Goal: Complete application form

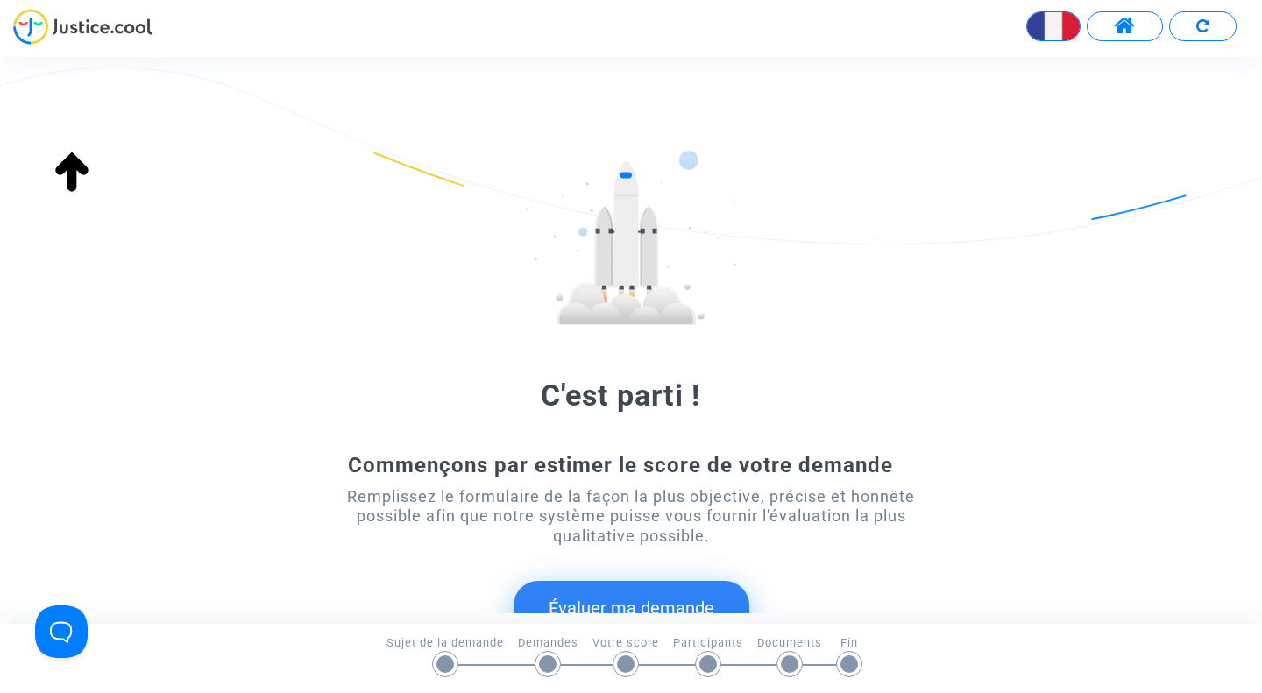
scroll to position [198, 0]
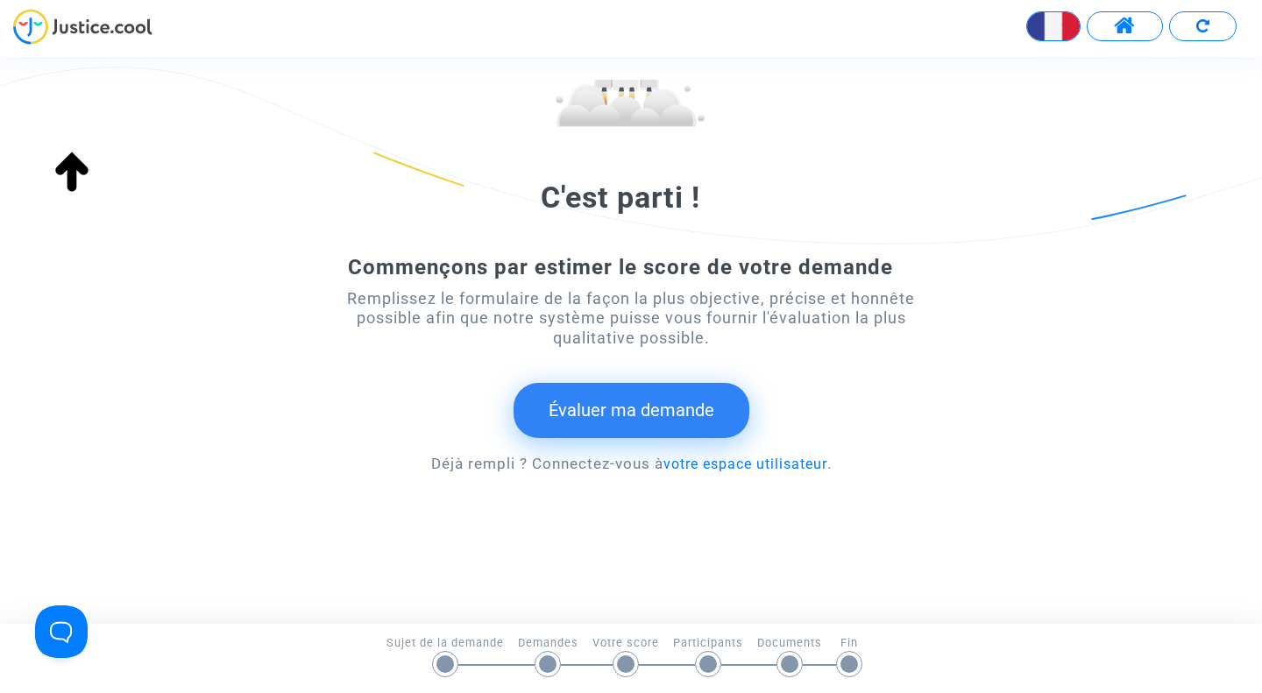
click at [667, 415] on button "Évaluer ma demande" at bounding box center [632, 410] width 236 height 54
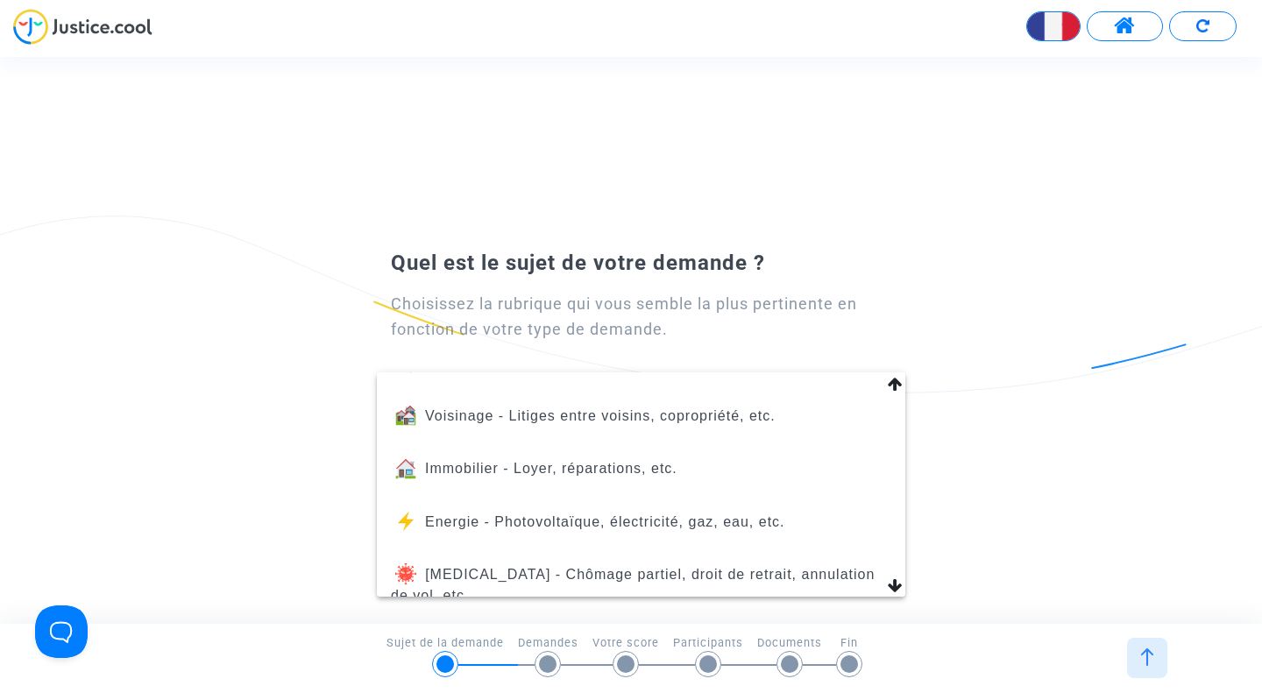
scroll to position [89, 0]
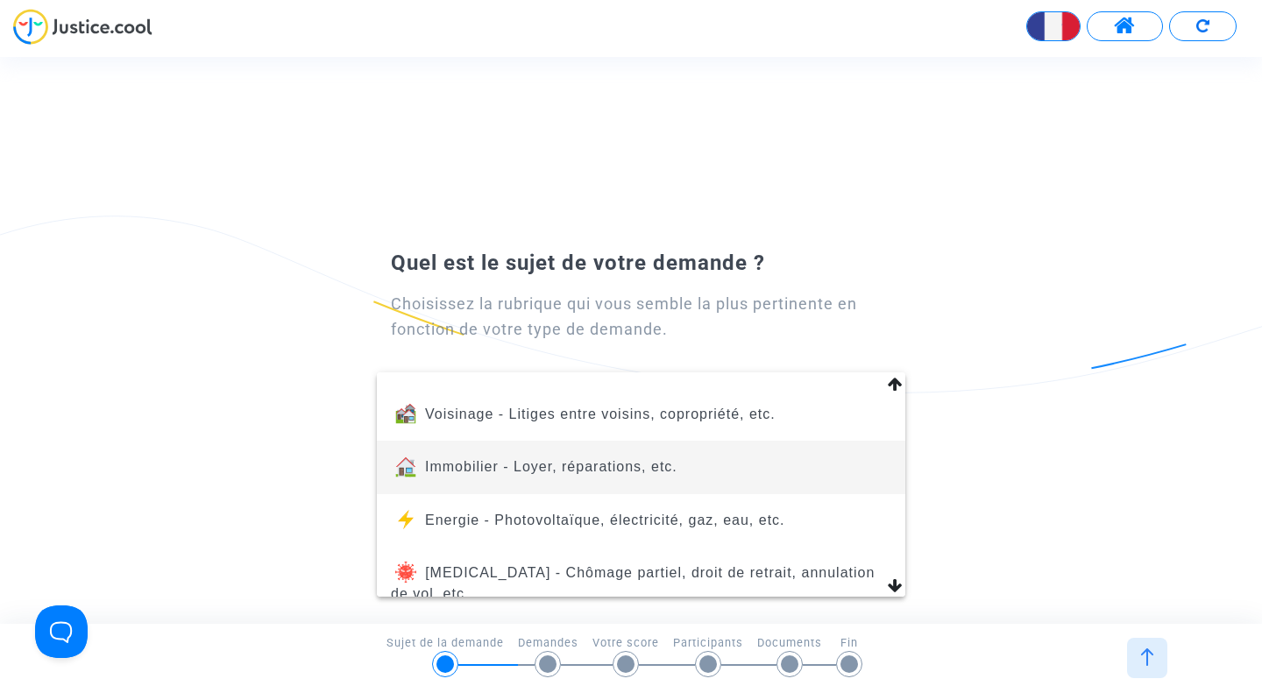
click at [662, 461] on span "Immobilier - Loyer, réparations, etc." at bounding box center [551, 466] width 252 height 15
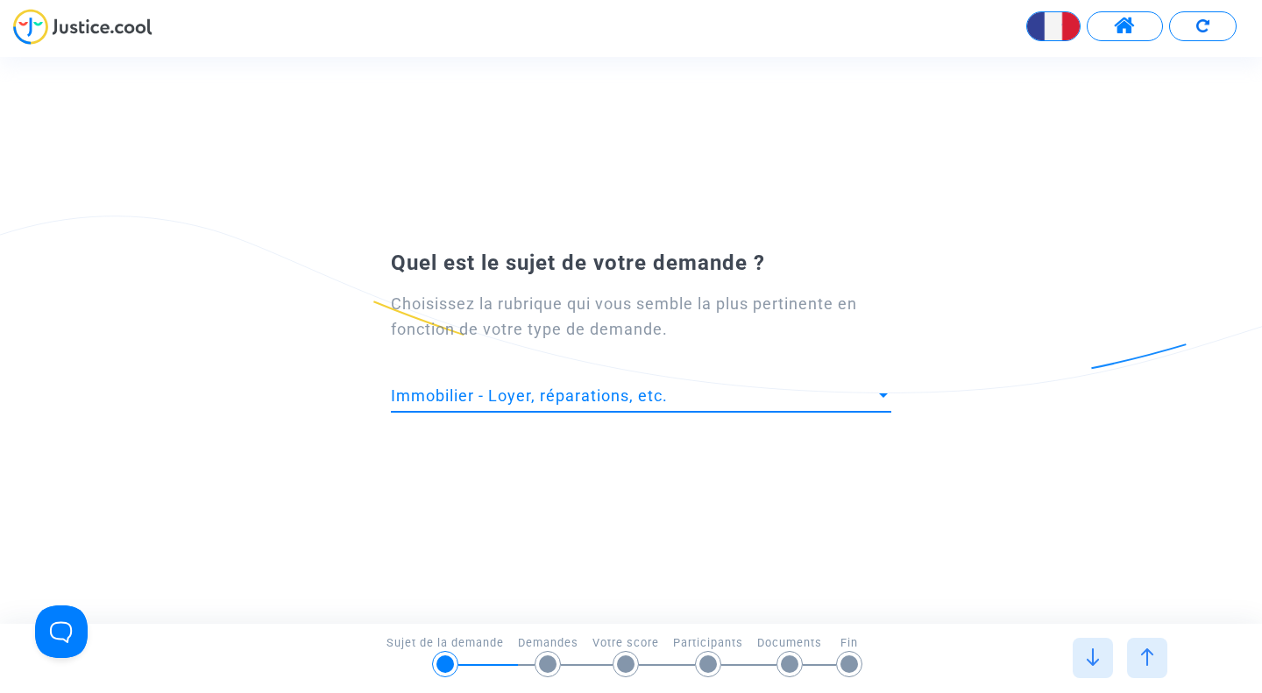
scroll to position [0, 0]
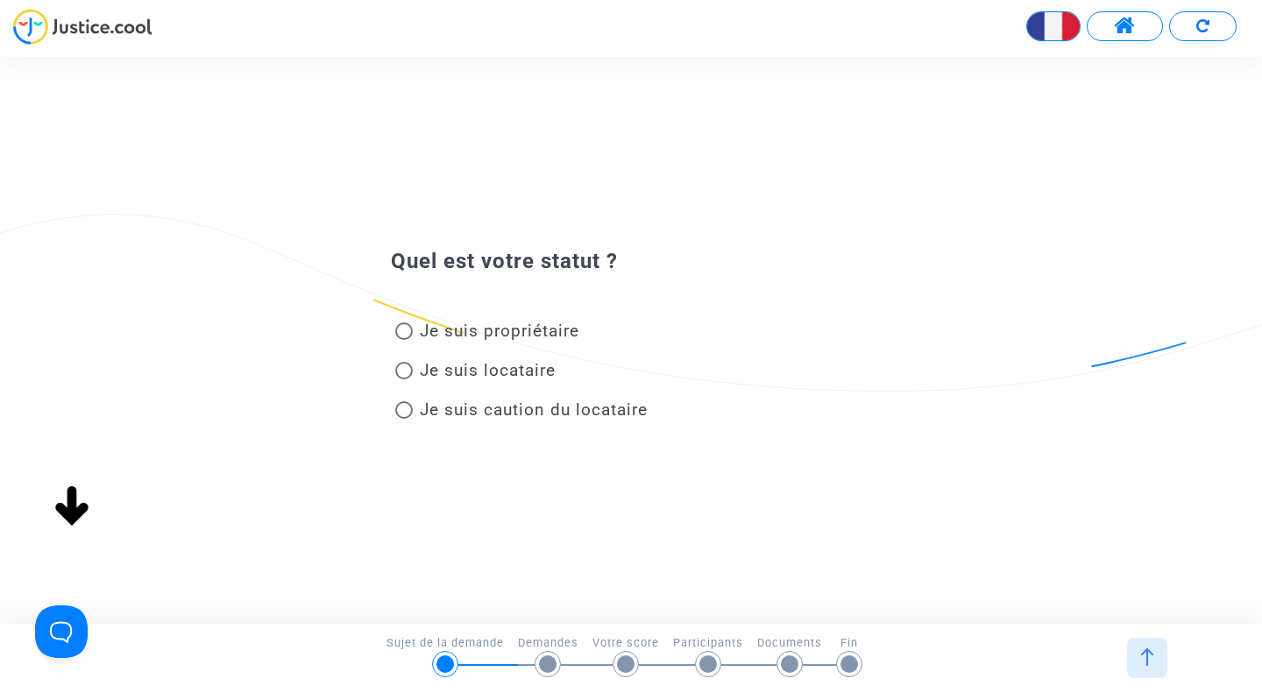
click at [404, 334] on span at bounding box center [404, 332] width 18 height 18
click at [404, 340] on input "Je suis propriétaire" at bounding box center [403, 340] width 1 height 1
radio input "true"
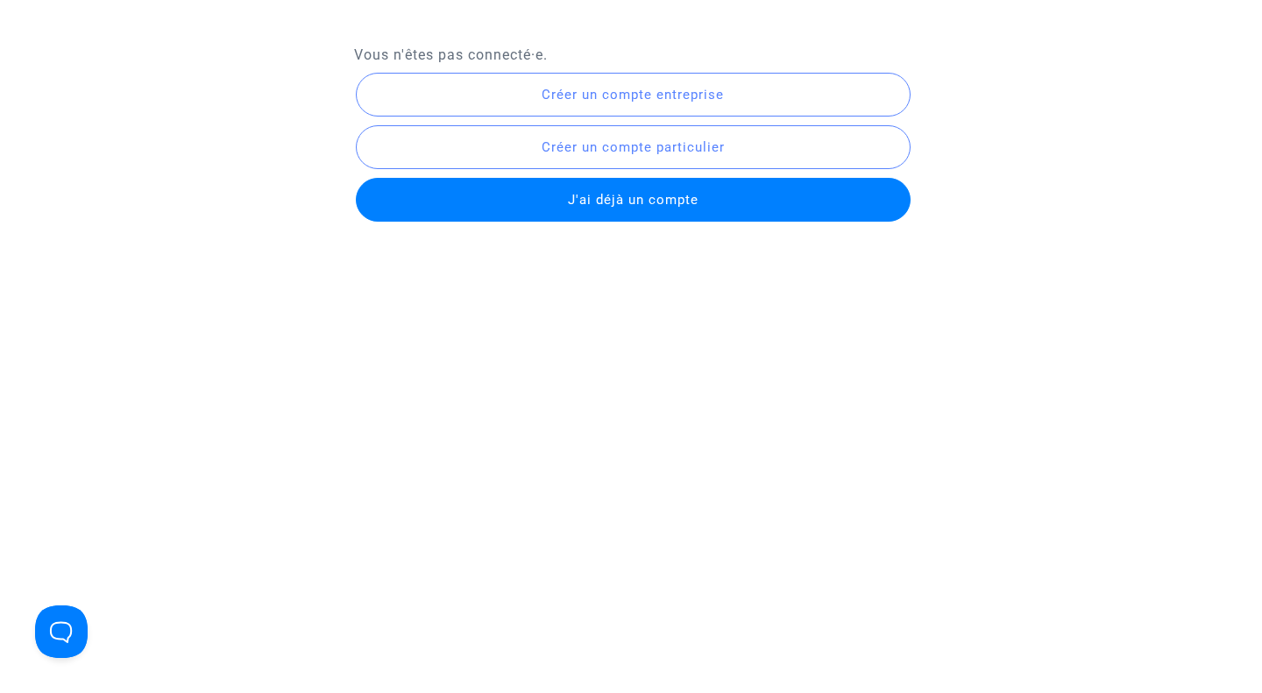
click at [189, 120] on div "Vous n'êtes pas connecté·e. Créer un compte entreprise Créer un compte particul…" at bounding box center [631, 135] width 1162 height 182
click at [599, 145] on span "Créer un compte particulier" at bounding box center [633, 147] width 183 height 16
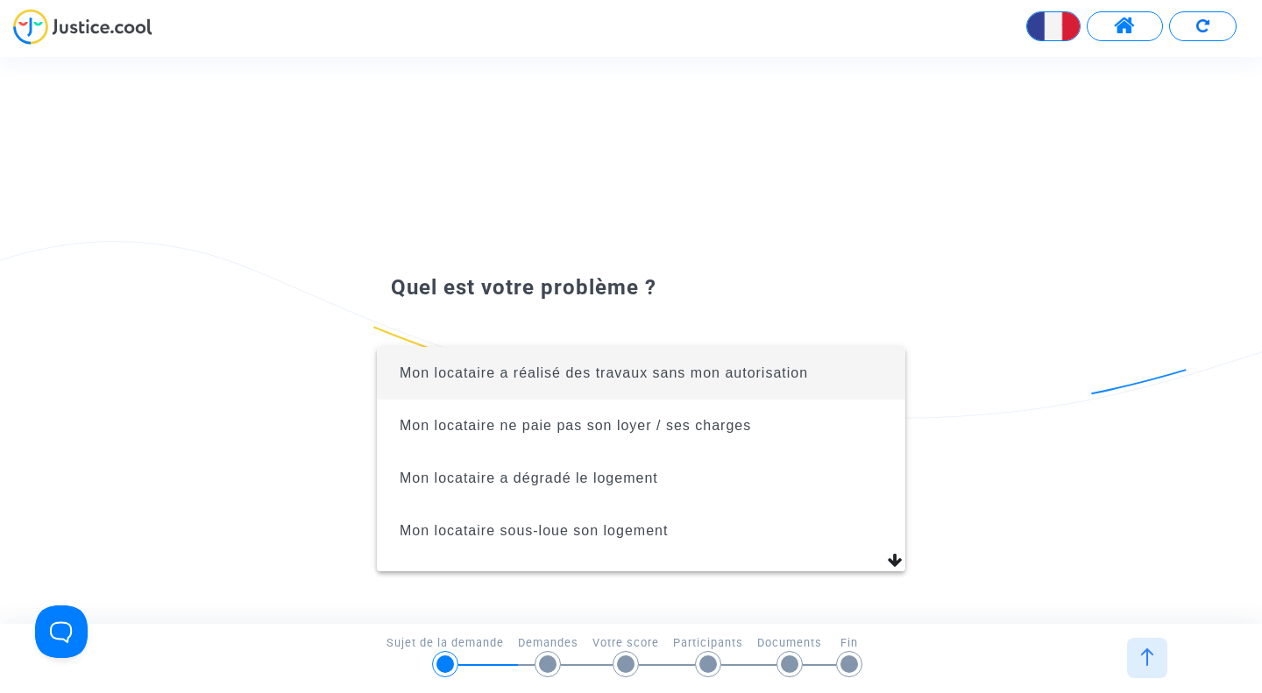
click at [878, 255] on div at bounding box center [631, 346] width 1262 height 693
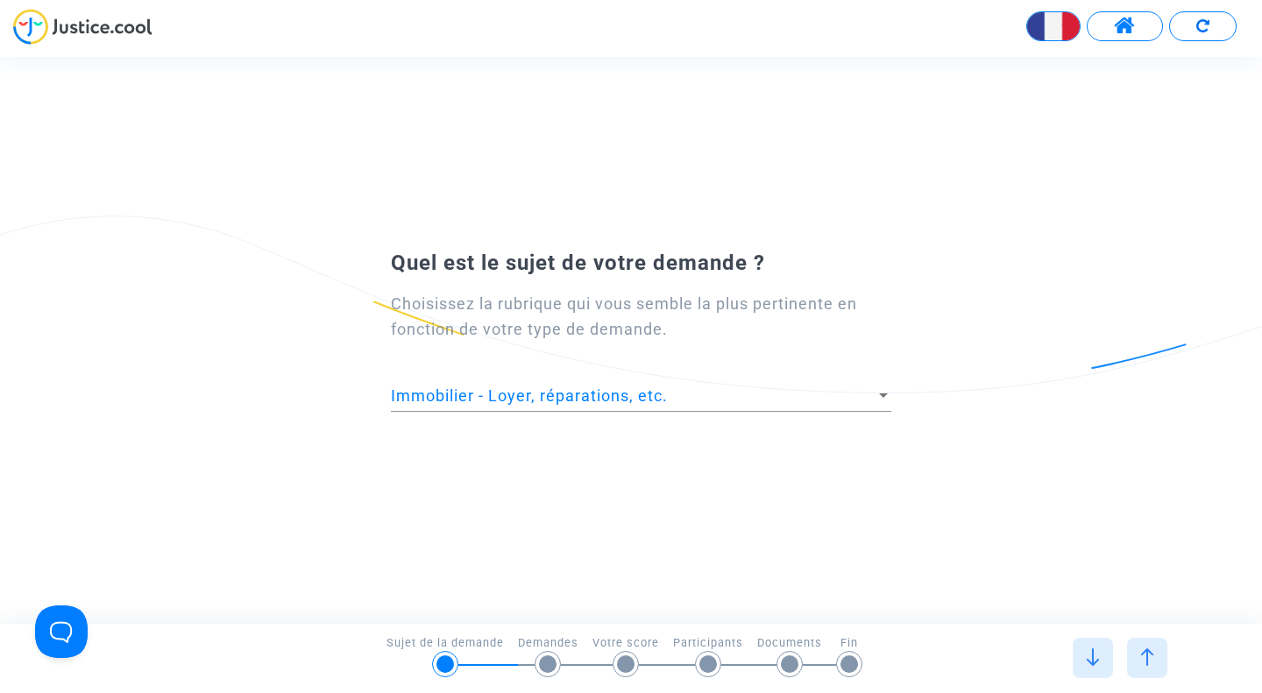
click at [523, 397] on span "Immobilier - Loyer, réparations, etc." at bounding box center [529, 395] width 277 height 18
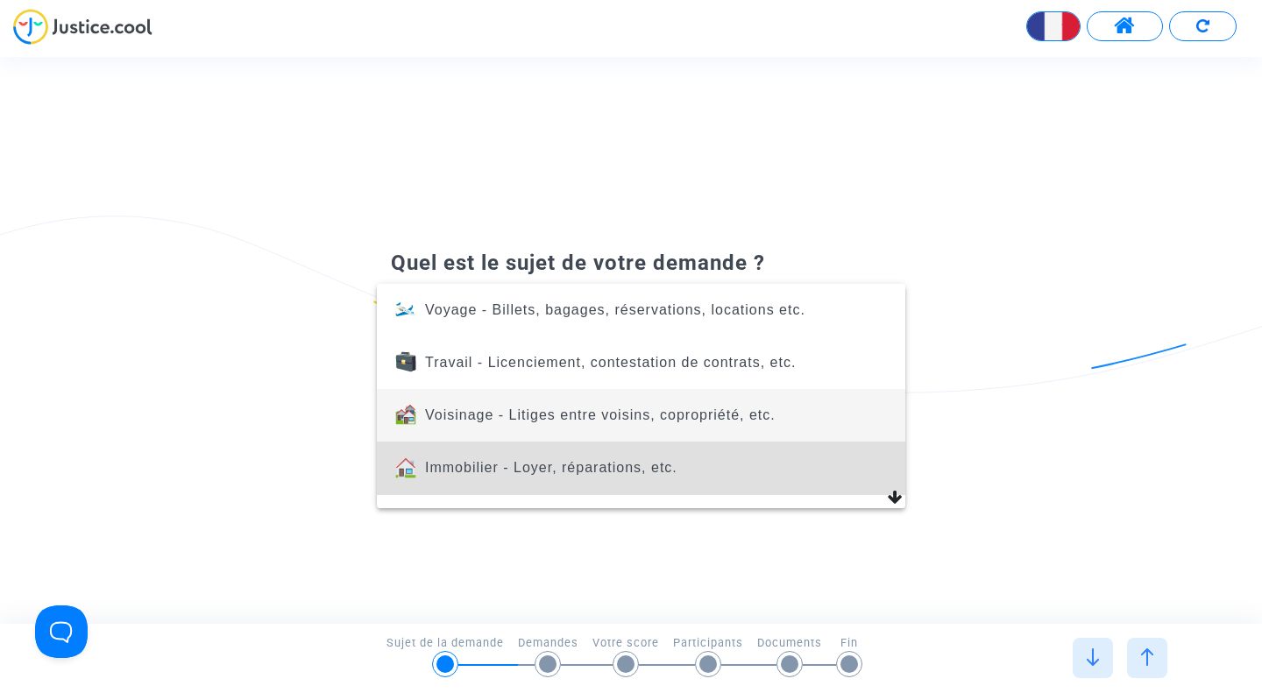
click at [532, 415] on span "Voisinage - Litiges entre voisins, copropriété, etc." at bounding box center [600, 415] width 351 height 15
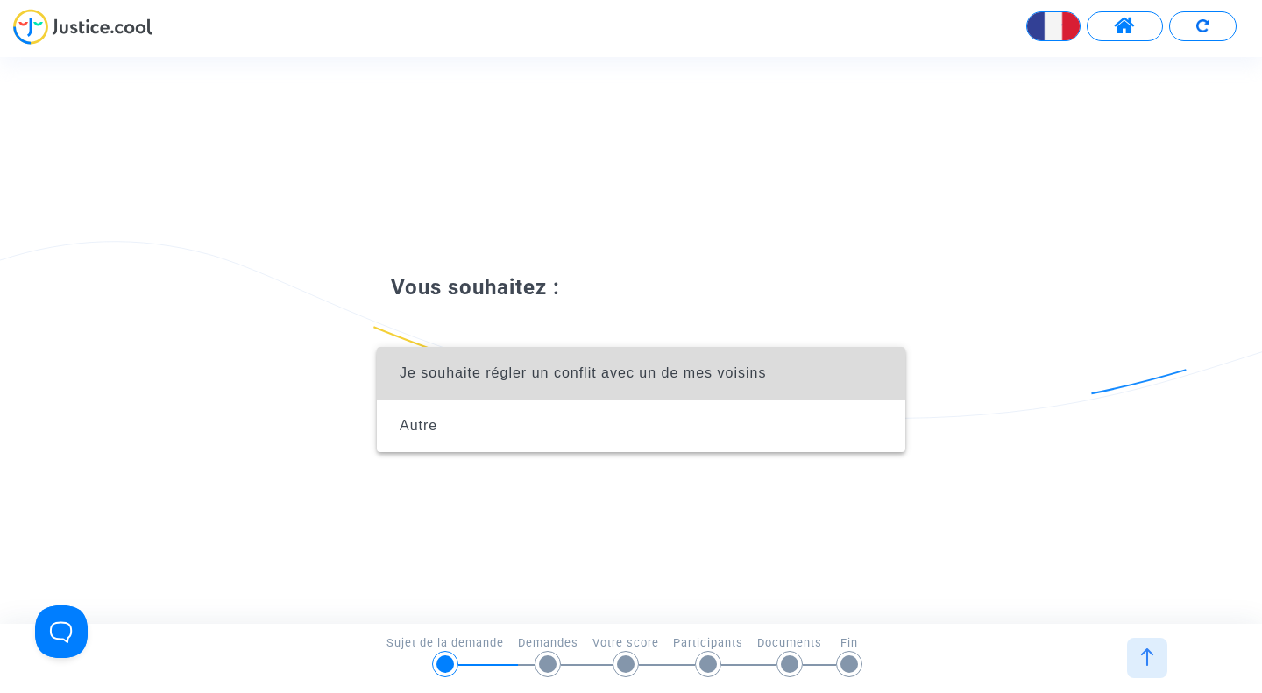
click at [556, 379] on span "Je souhaite régler un conflit avec un de mes voisins" at bounding box center [583, 372] width 366 height 15
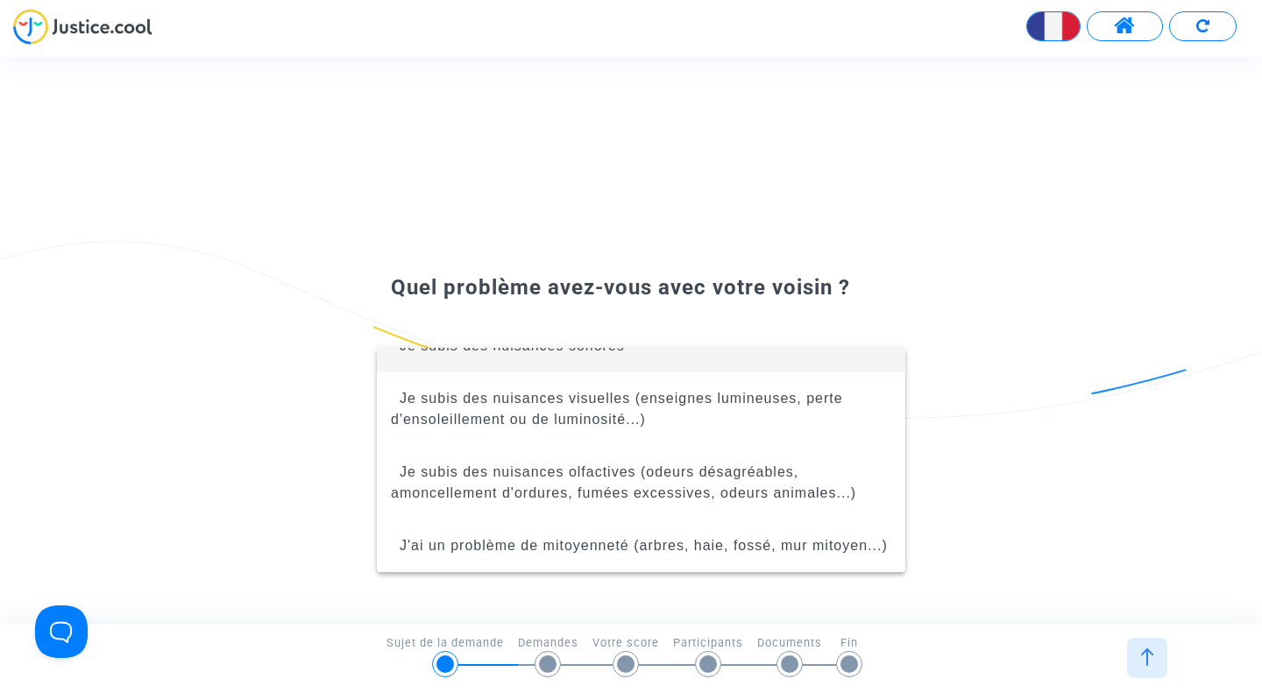
scroll to position [49, 0]
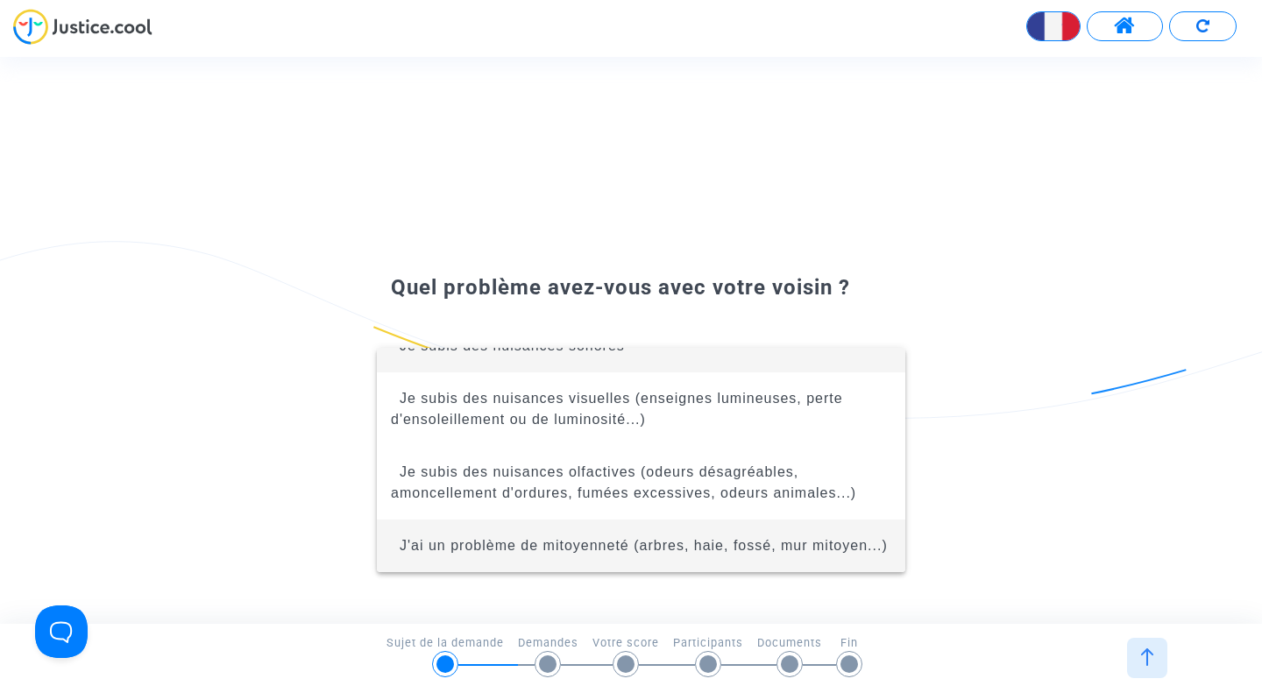
click at [599, 538] on span "J'ai un problème de mitoyenneté (arbres, haie, fossé, mur mitoyen...)" at bounding box center [644, 545] width 488 height 15
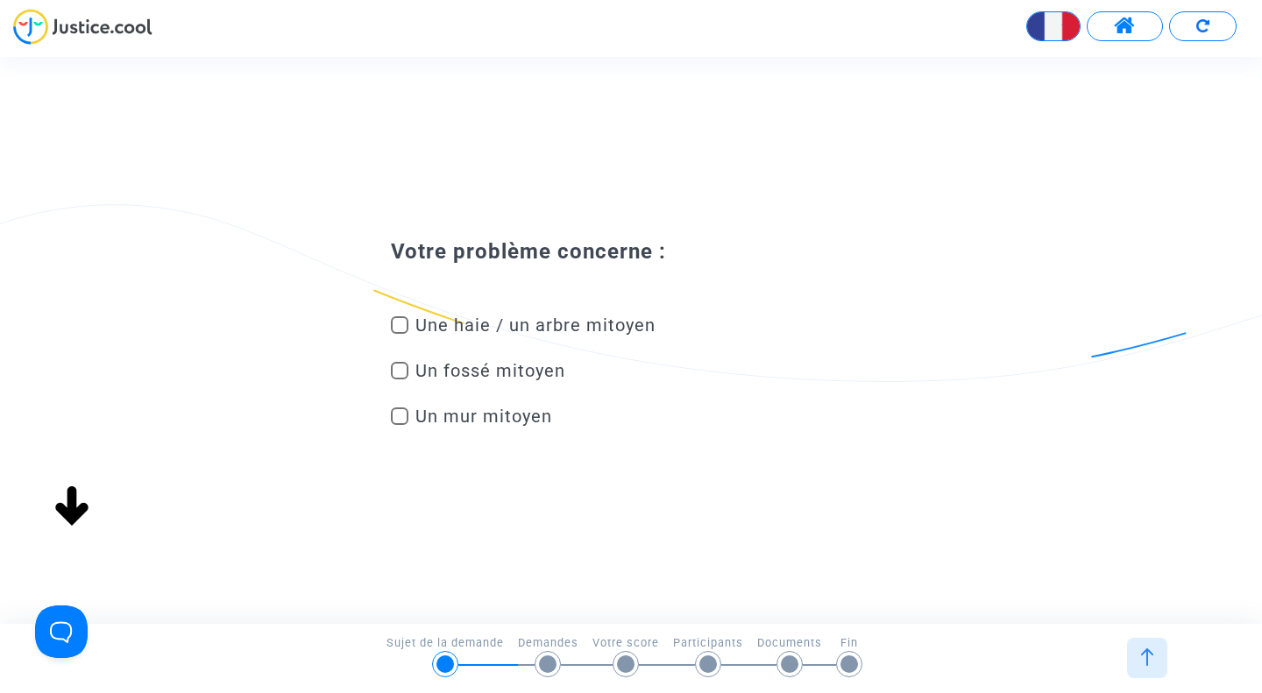
click at [400, 414] on span at bounding box center [400, 417] width 18 height 18
click at [400, 425] on input "Un mur mitoyen" at bounding box center [399, 425] width 1 height 1
checkbox input "true"
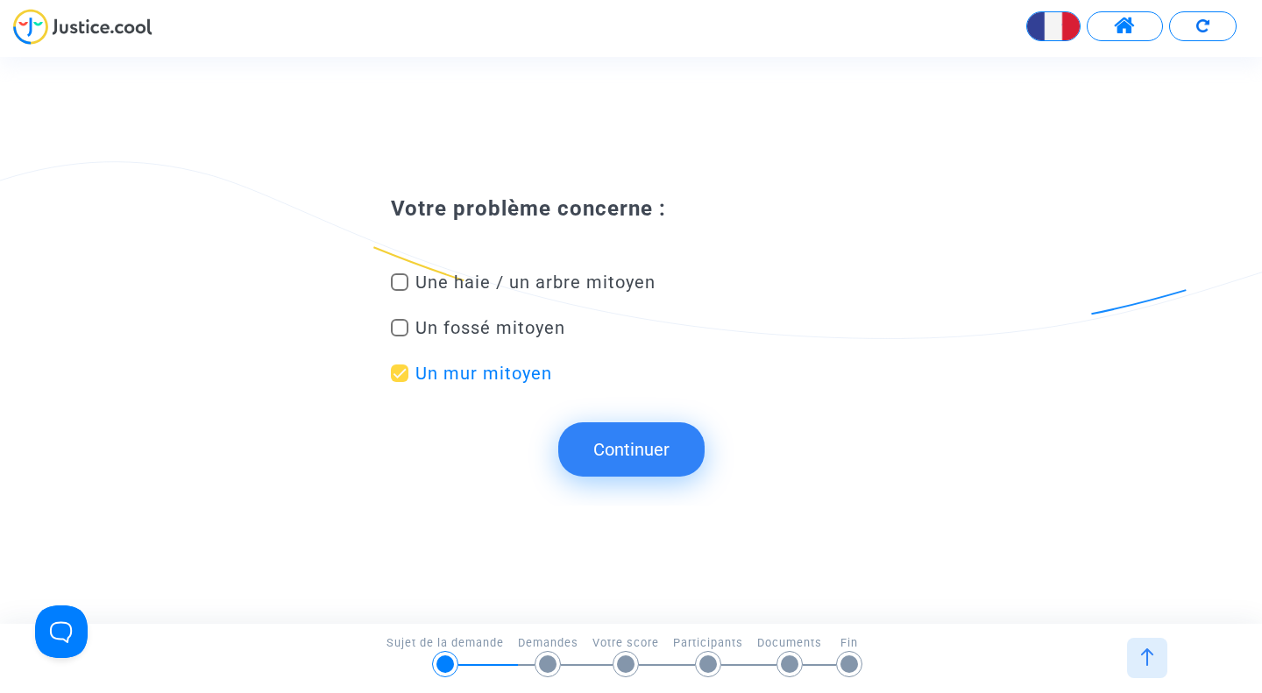
click at [613, 459] on button "Continuer" at bounding box center [631, 449] width 146 height 54
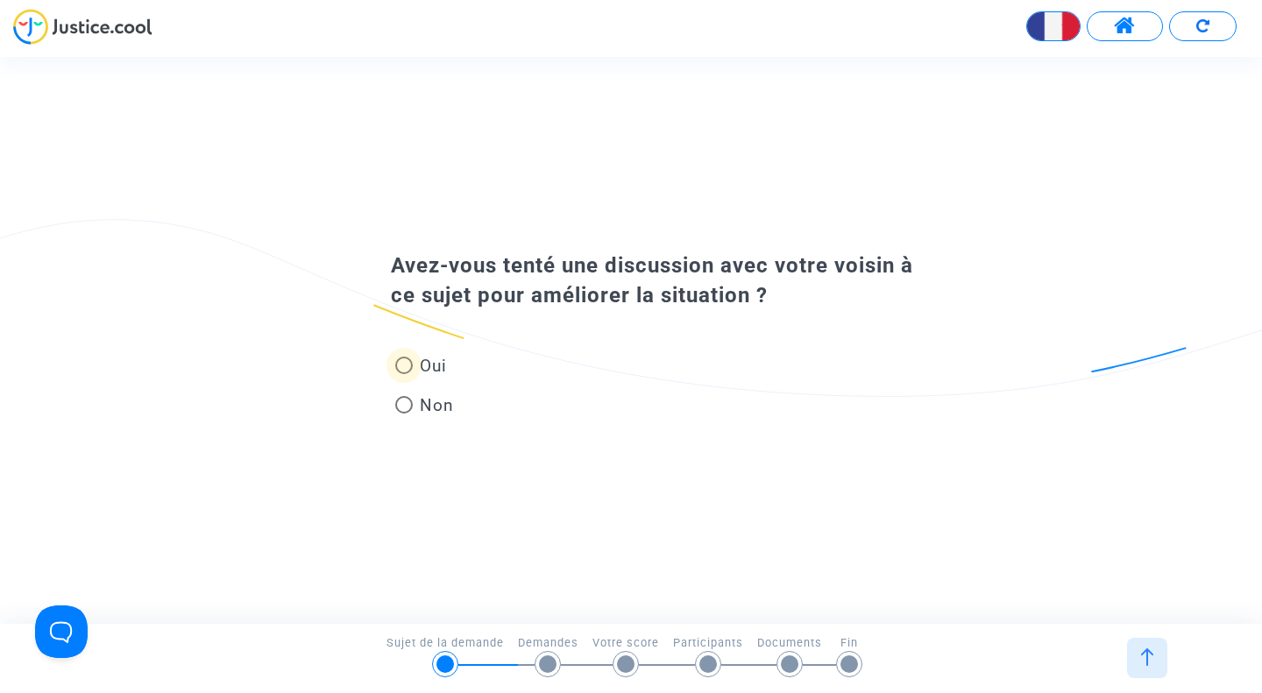
click at [407, 366] on span at bounding box center [404, 366] width 18 height 18
click at [404, 374] on input "Oui" at bounding box center [403, 374] width 1 height 1
radio input "true"
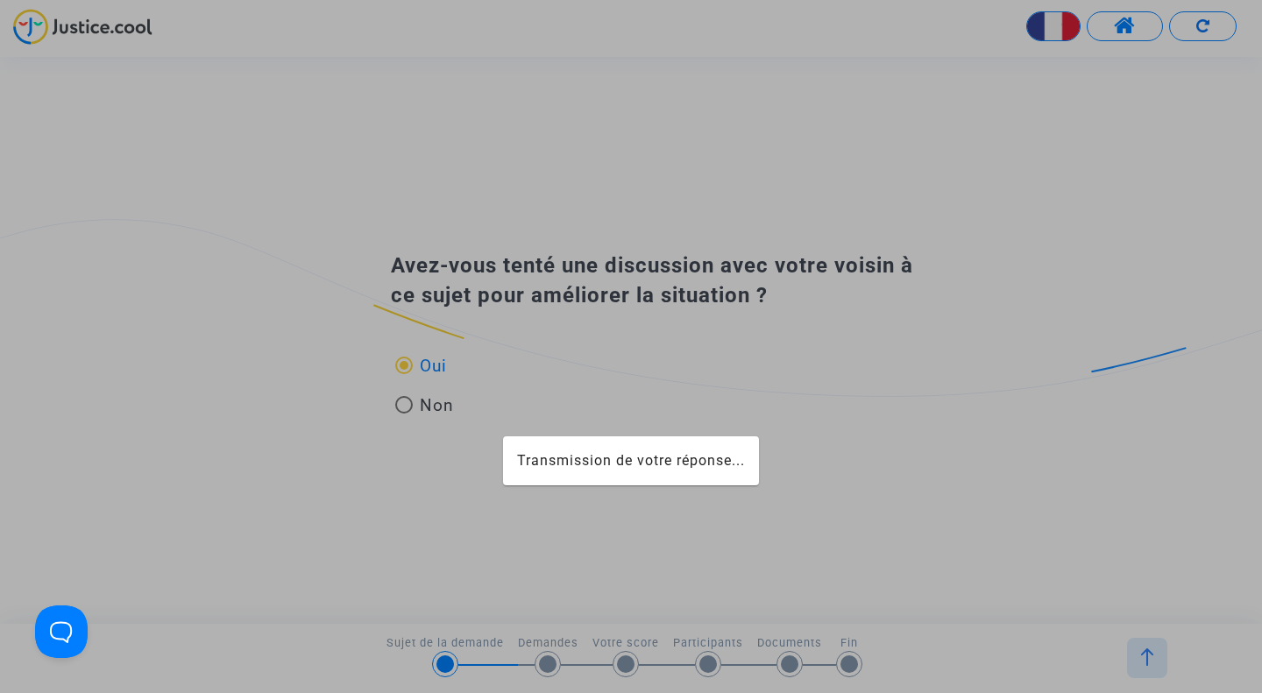
click at [615, 507] on div at bounding box center [631, 346] width 1262 height 693
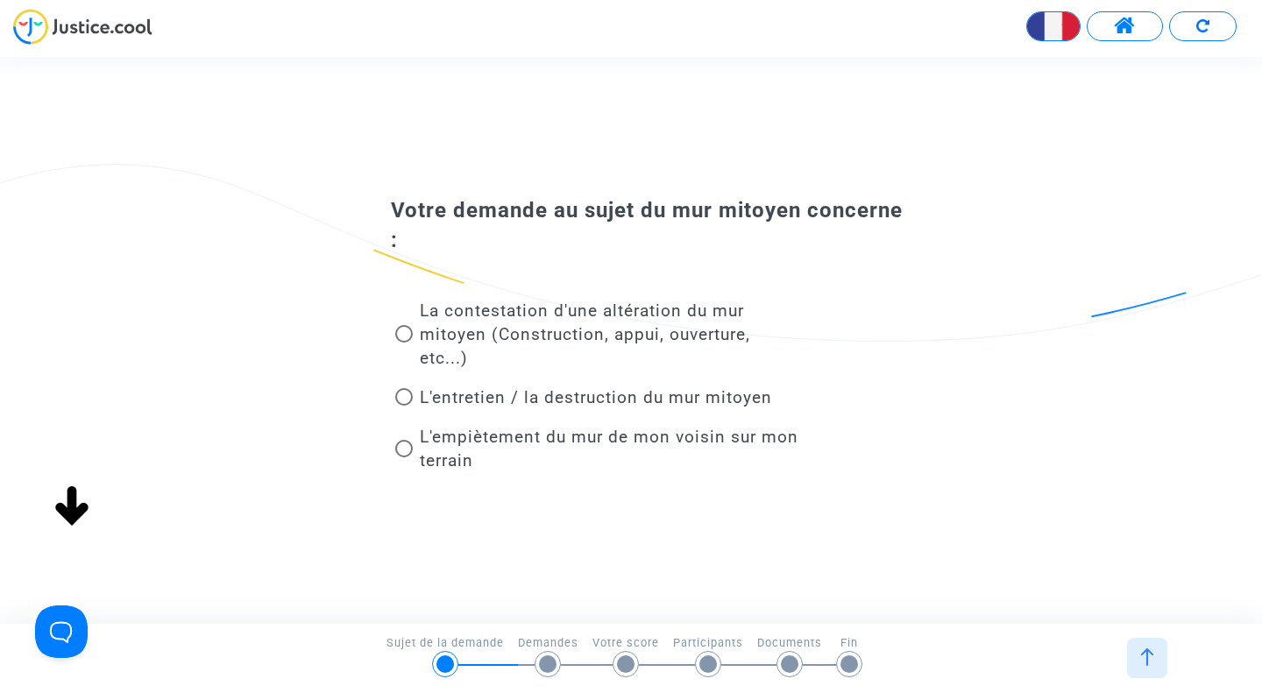
click at [408, 440] on span at bounding box center [404, 449] width 18 height 18
click at [404, 457] on input "L'empiètement du mur de mon voisin sur mon terrain" at bounding box center [403, 457] width 1 height 1
radio input "true"
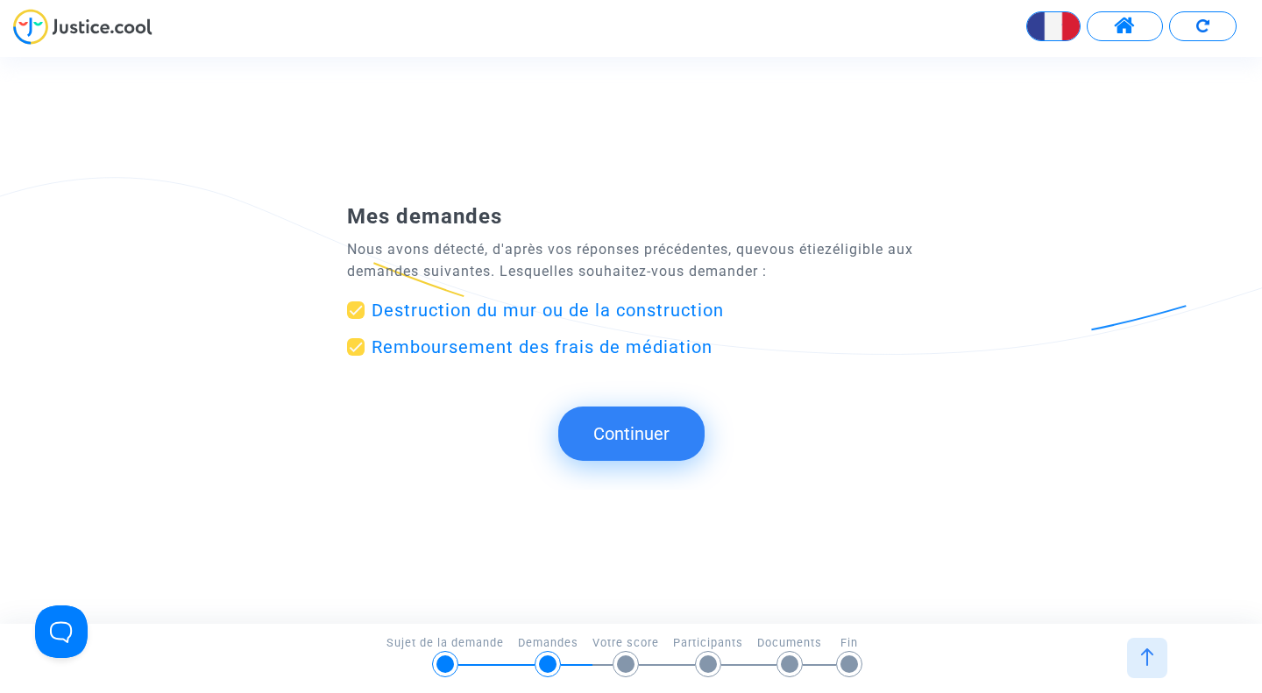
click at [435, 310] on span "Destruction du mur ou de la construction" at bounding box center [548, 310] width 352 height 21
click at [356, 319] on input "Destruction du mur ou de la construction" at bounding box center [355, 319] width 1 height 1
click at [435, 310] on span "Destruction du mur ou de la construction" at bounding box center [548, 310] width 352 height 21
click at [356, 319] on input "Destruction du mur ou de la construction" at bounding box center [355, 319] width 1 height 1
checkbox input "true"
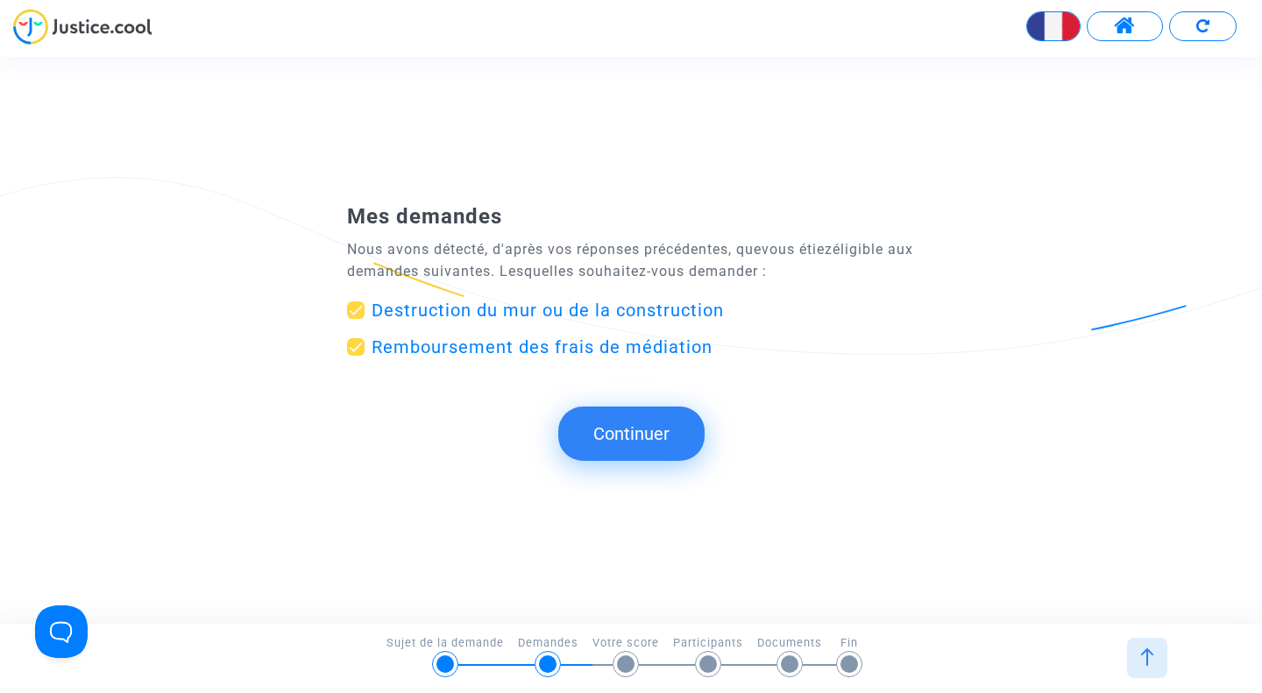
click at [609, 456] on button "Continuer" at bounding box center [631, 434] width 146 height 54
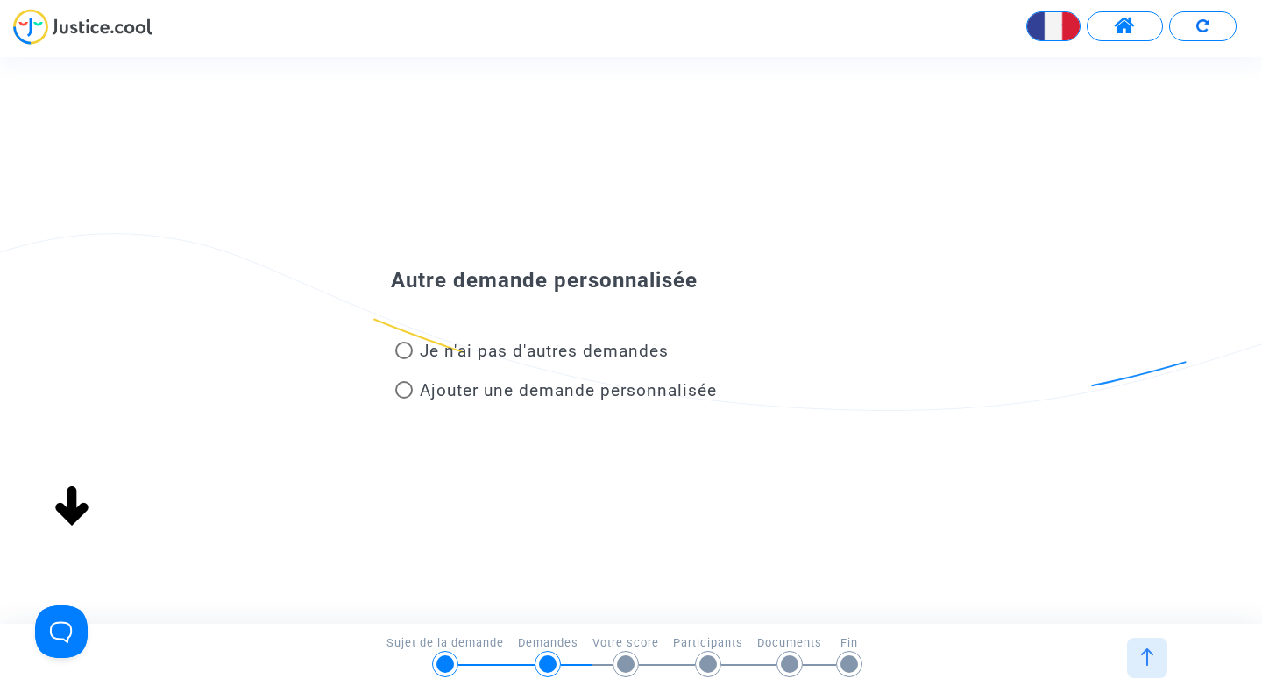
click at [398, 343] on span at bounding box center [404, 351] width 18 height 18
click at [403, 359] on input "Je n'ai pas d'autres demandes" at bounding box center [403, 359] width 1 height 1
radio input "true"
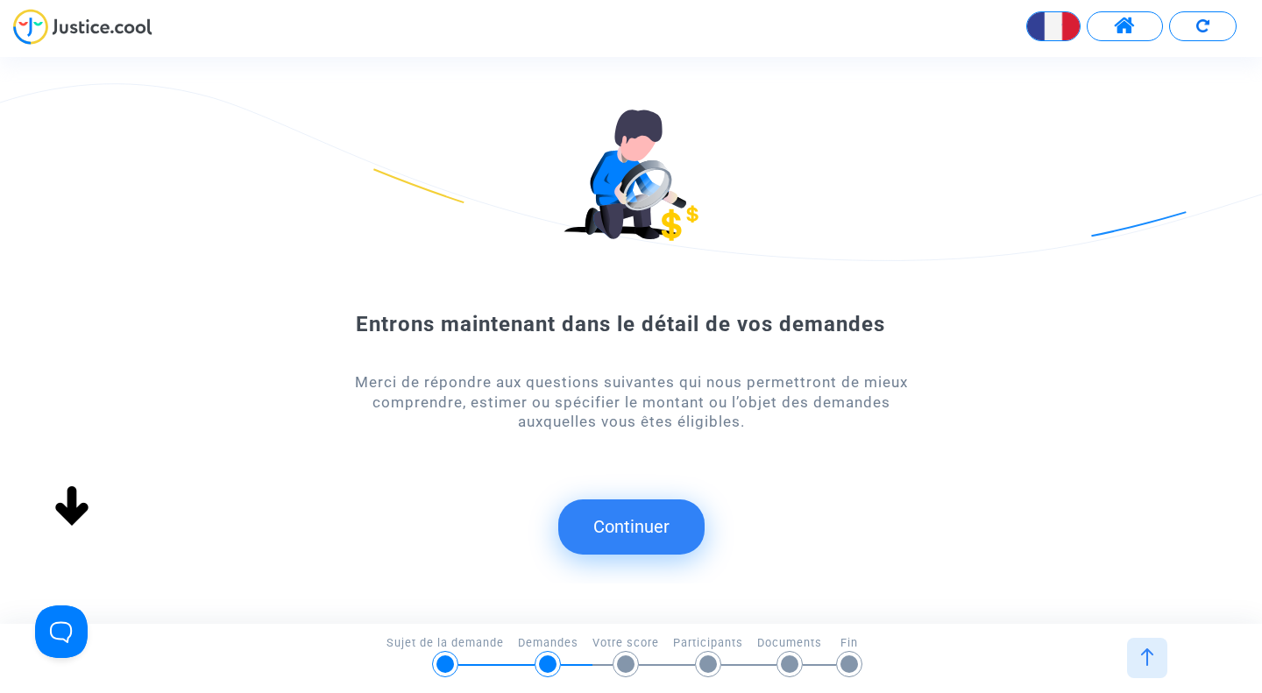
click at [639, 534] on button "Continuer" at bounding box center [631, 527] width 146 height 54
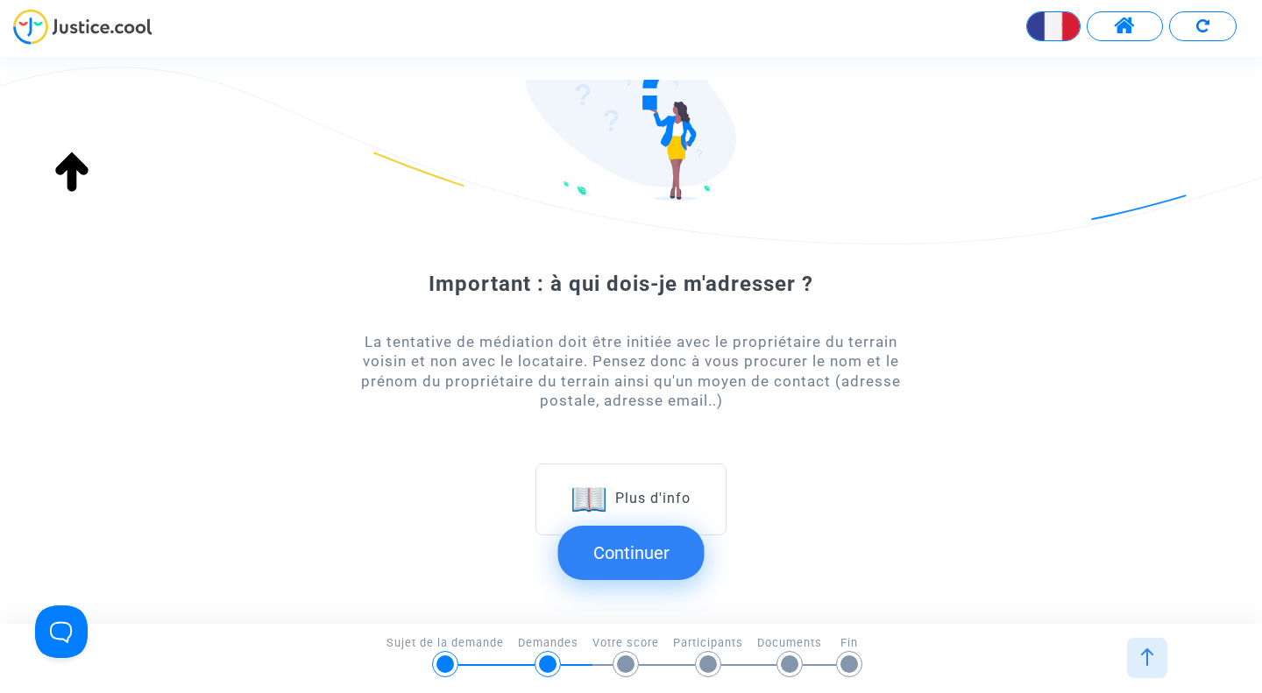
scroll to position [168, 0]
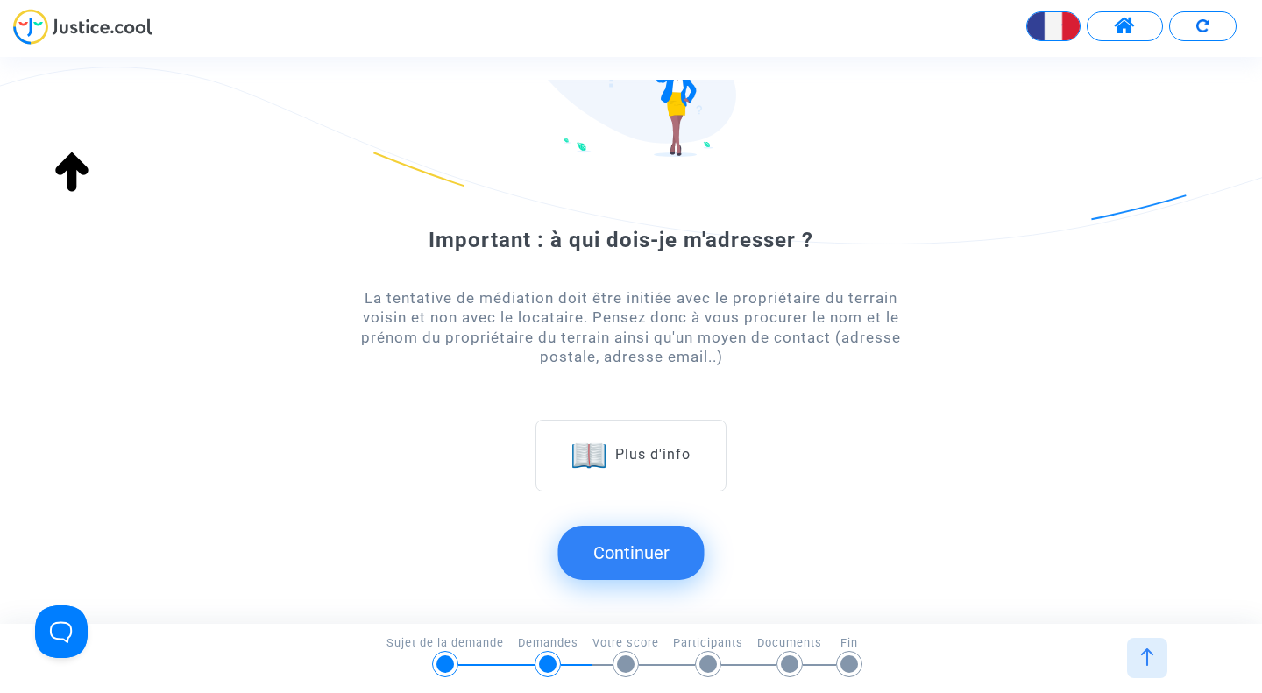
click at [621, 561] on button "Continuer" at bounding box center [631, 553] width 146 height 54
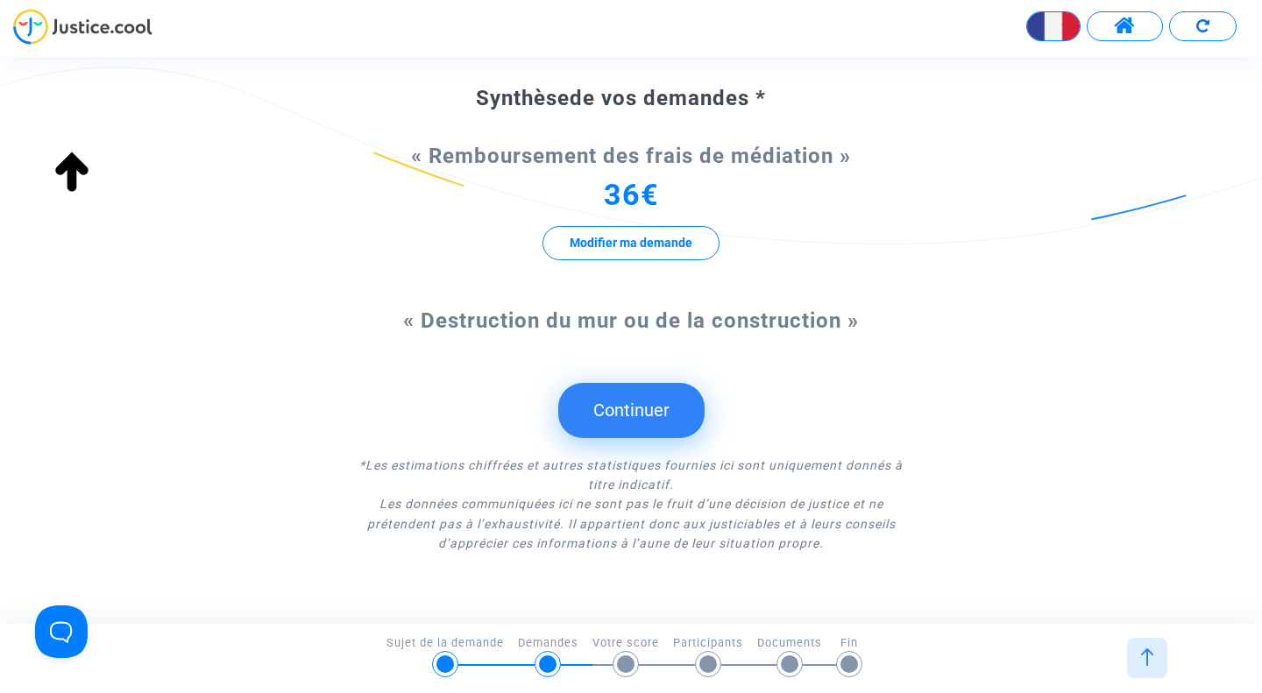
scroll to position [138, 0]
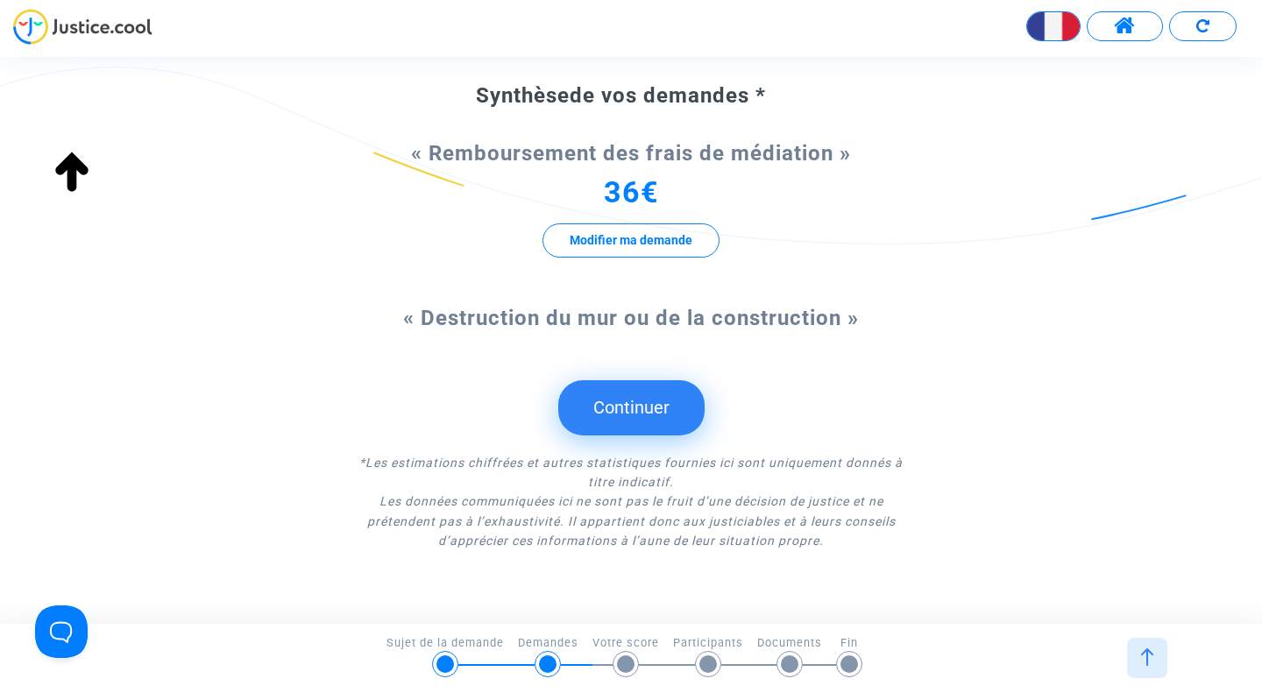
click at [606, 409] on button "Continuer" at bounding box center [631, 407] width 146 height 54
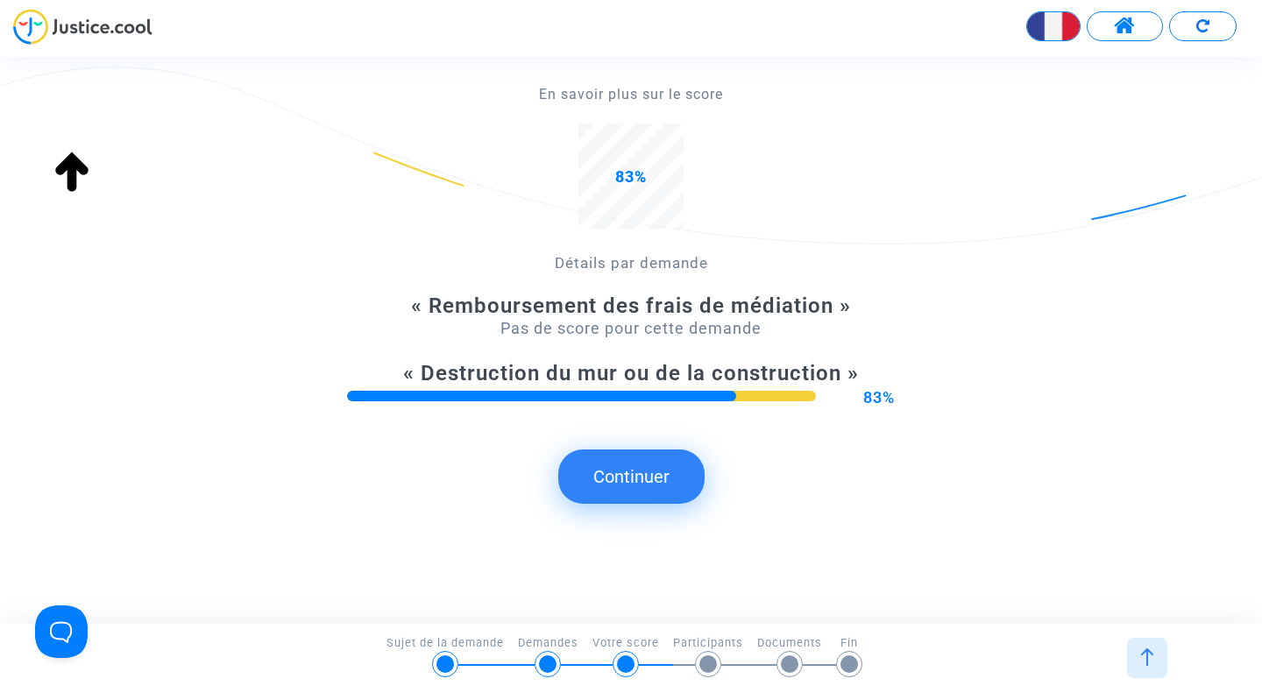
scroll to position [287, 0]
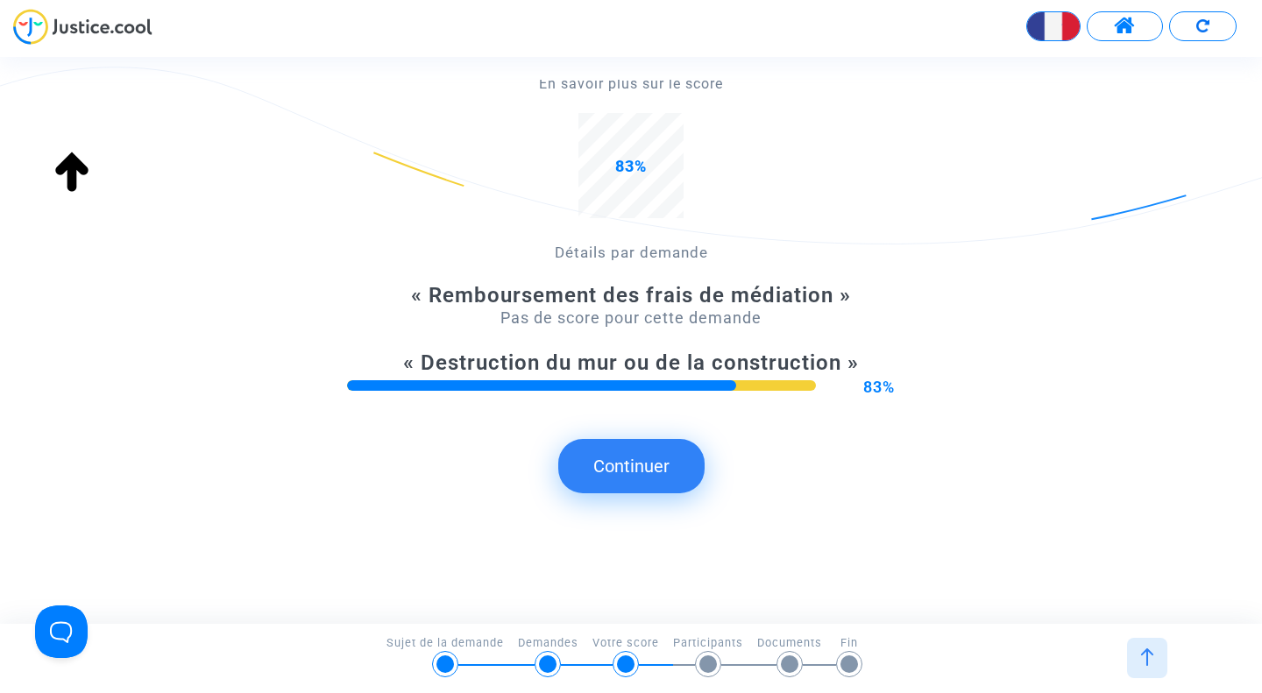
click at [644, 470] on button "Continuer" at bounding box center [631, 466] width 146 height 54
click at [612, 461] on button "Continuer" at bounding box center [631, 466] width 146 height 54
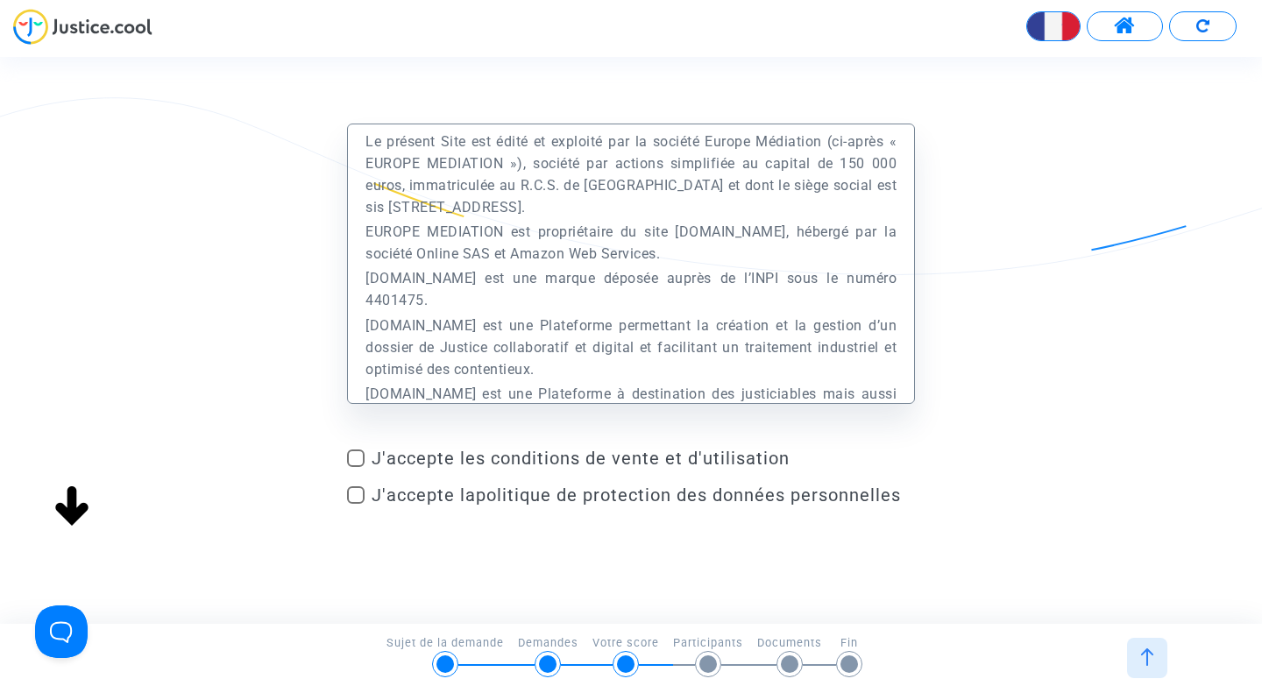
click at [351, 446] on form "Préambule Le présent Site est édité et exploité par la société Europe Médiation…" at bounding box center [631, 318] width 568 height 389
click at [359, 460] on span at bounding box center [356, 459] width 18 height 18
click at [356, 467] on input "J'accepte les conditions de vente et d'utilisation" at bounding box center [355, 467] width 1 height 1
checkbox input "true"
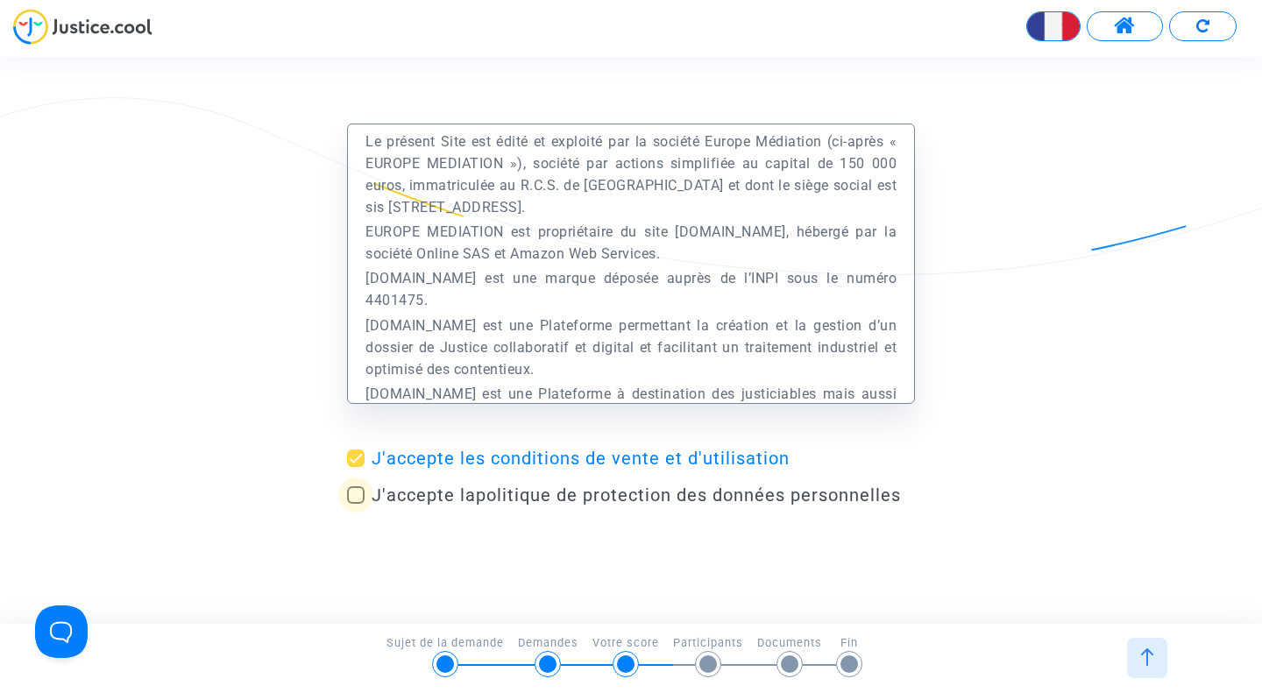
click at [358, 493] on span at bounding box center [356, 495] width 18 height 18
click at [356, 504] on input "J'accepte la politique de protection des données personnelles" at bounding box center [355, 504] width 1 height 1
checkbox input "true"
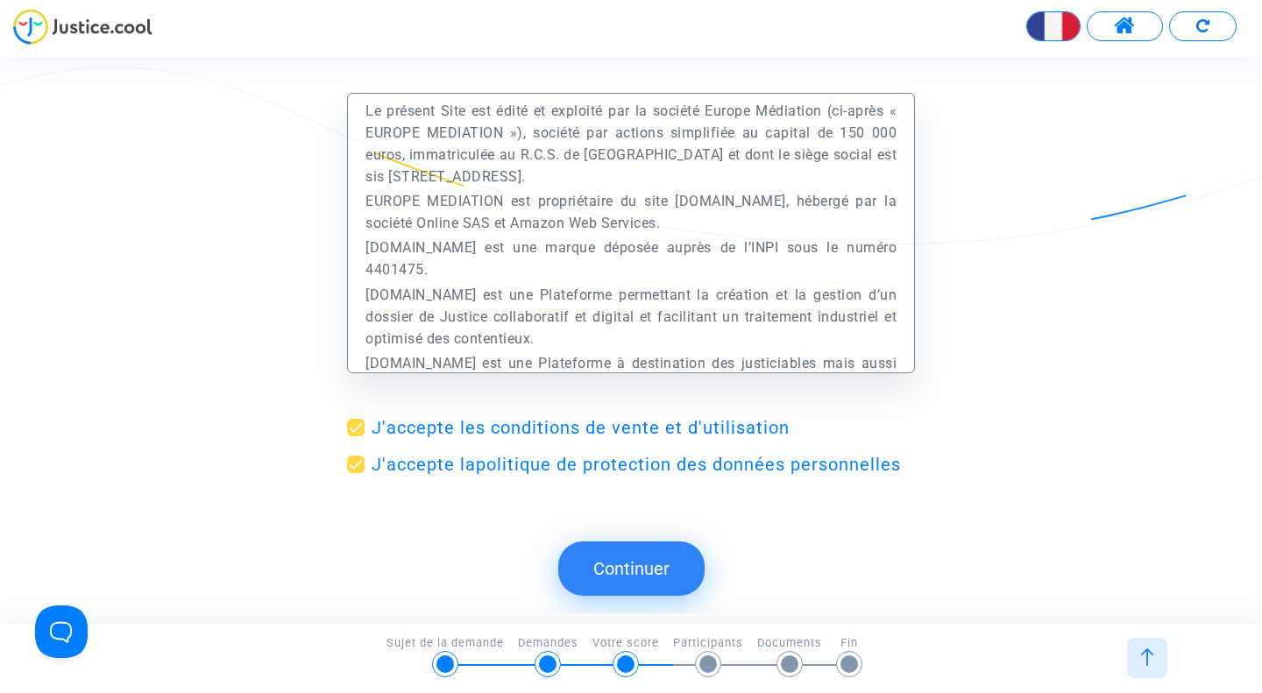
click at [620, 572] on button "Continuer" at bounding box center [631, 569] width 146 height 54
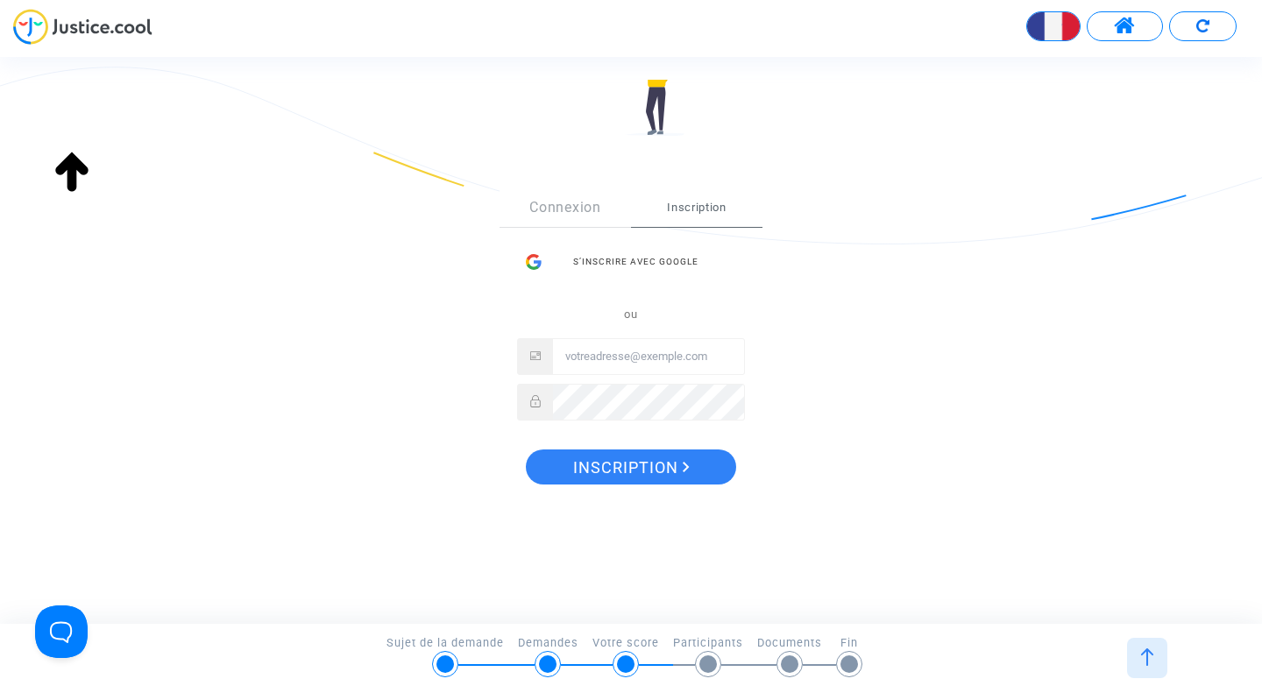
scroll to position [212, 0]
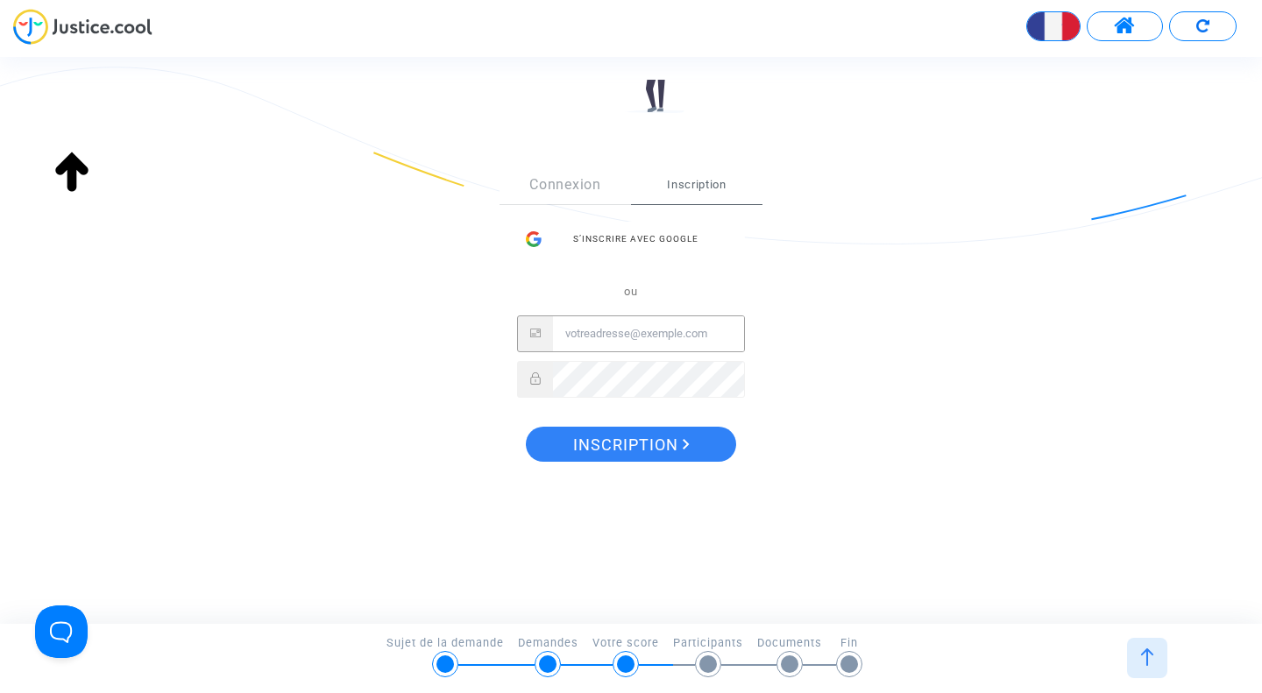
click at [559, 342] on input "Email" at bounding box center [648, 333] width 191 height 35
click at [637, 340] on input "Email" at bounding box center [648, 333] width 191 height 35
click at [544, 237] on div at bounding box center [533, 239] width 33 height 35
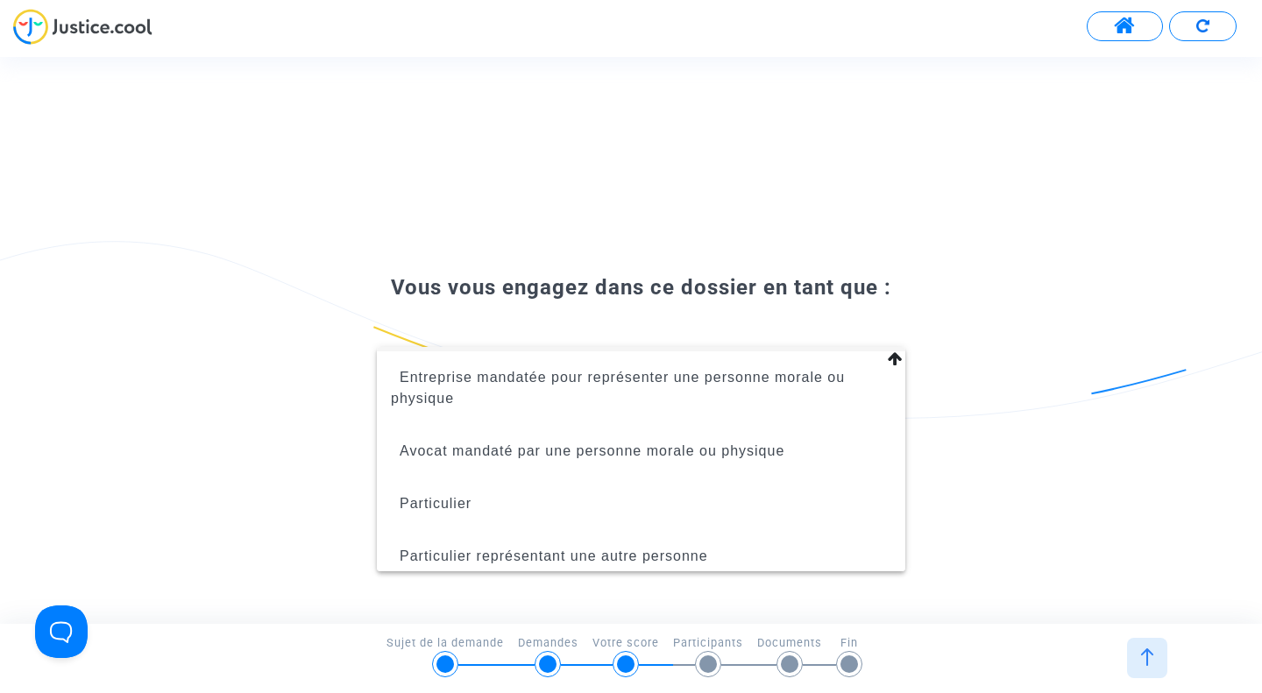
scroll to position [81, 0]
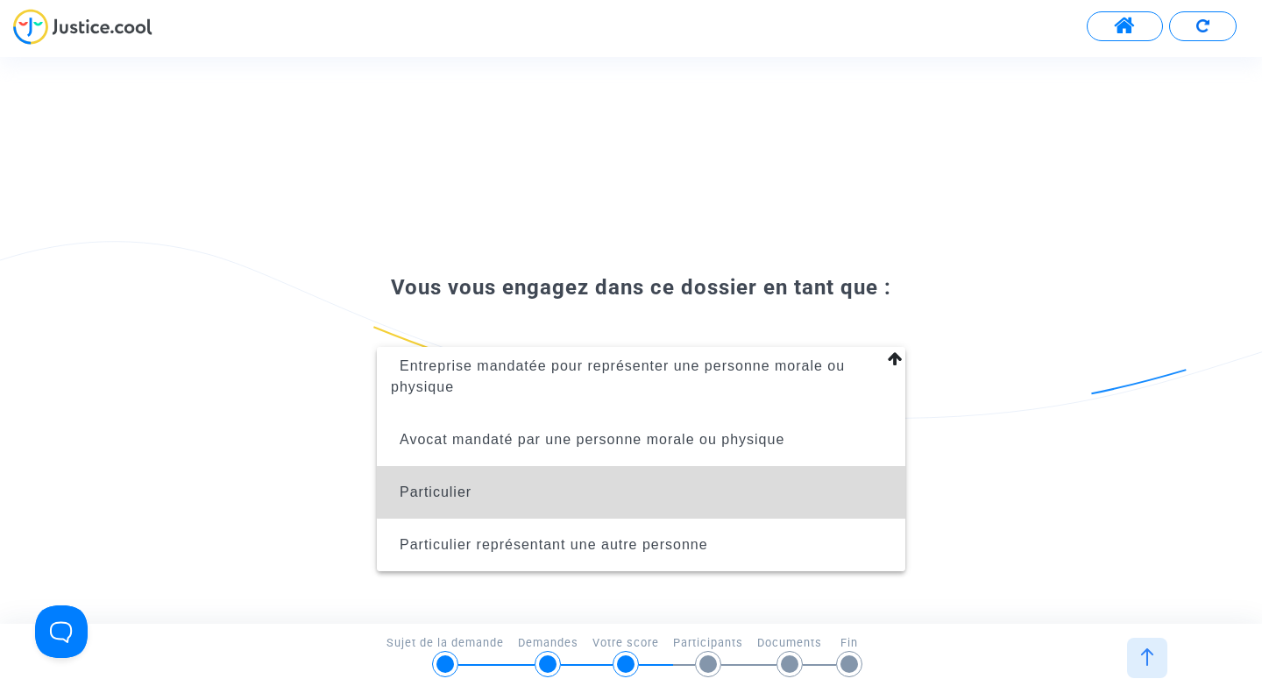
click at [748, 481] on span "Particulier" at bounding box center [641, 492] width 500 height 53
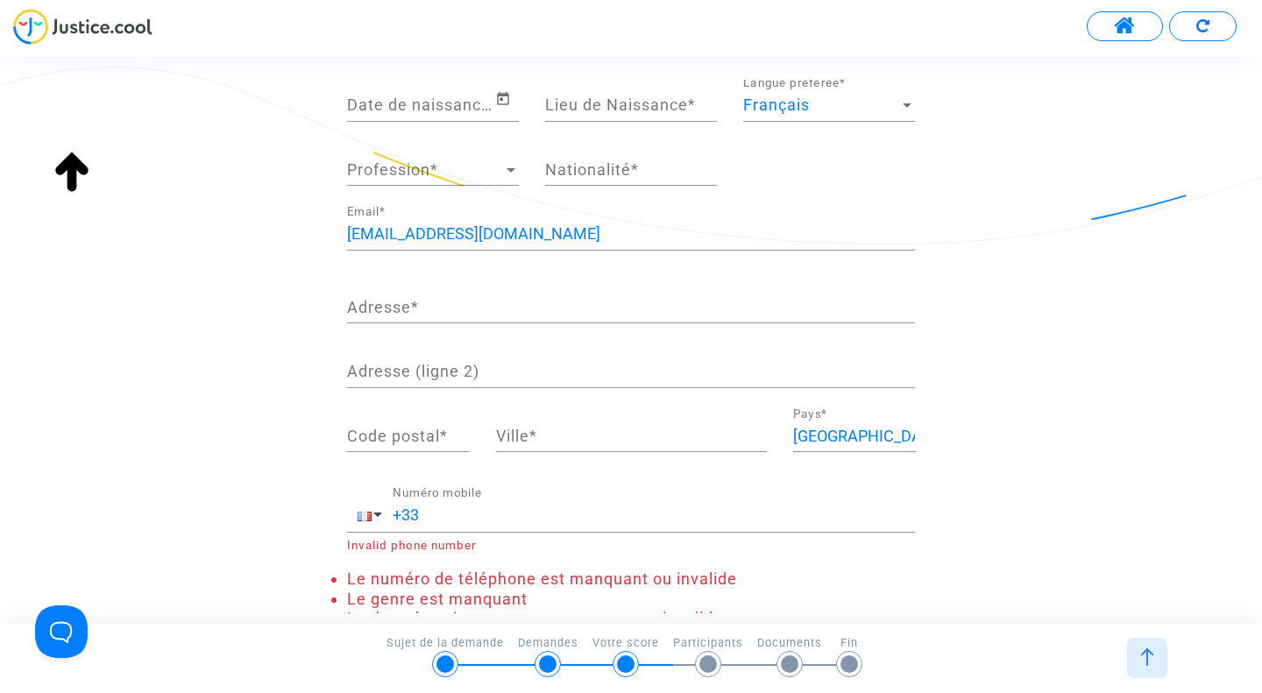
scroll to position [440, 0]
